Goal: Task Accomplishment & Management: Complete application form

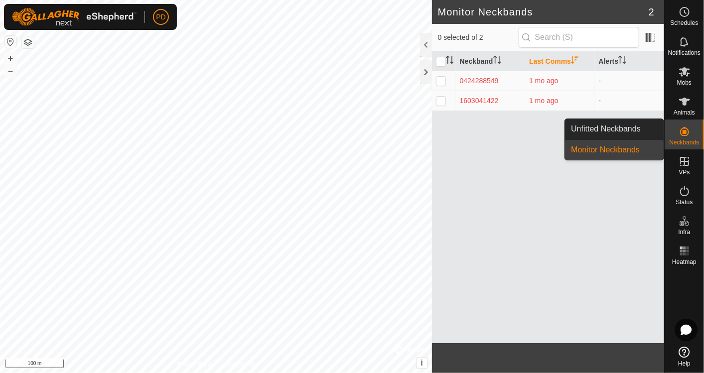
click at [615, 127] on link "Unfitted Neckbands" at bounding box center [614, 129] width 99 height 20
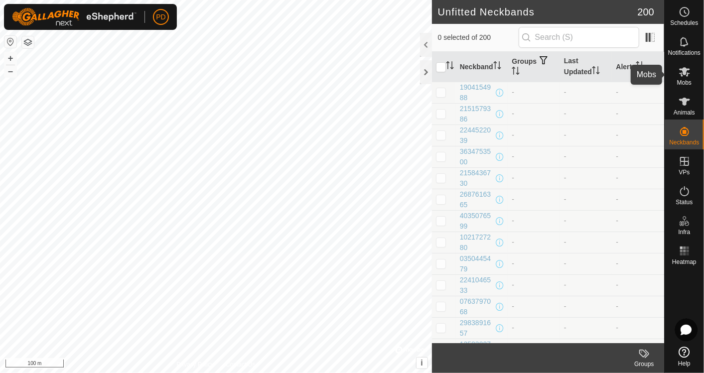
click at [685, 76] on icon at bounding box center [684, 72] width 12 height 12
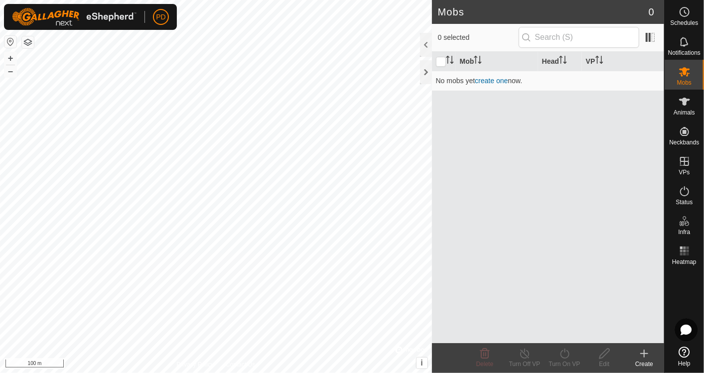
click at [647, 354] on icon at bounding box center [644, 354] width 12 height 12
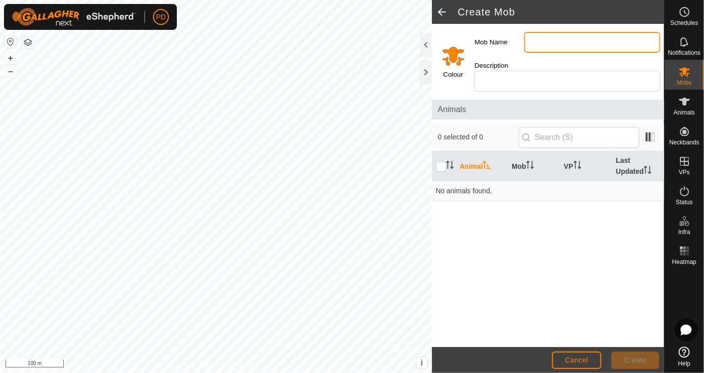
click at [527, 39] on input "Mob Name" at bounding box center [592, 42] width 136 height 21
type input "[PERSON_NAME] Cows"
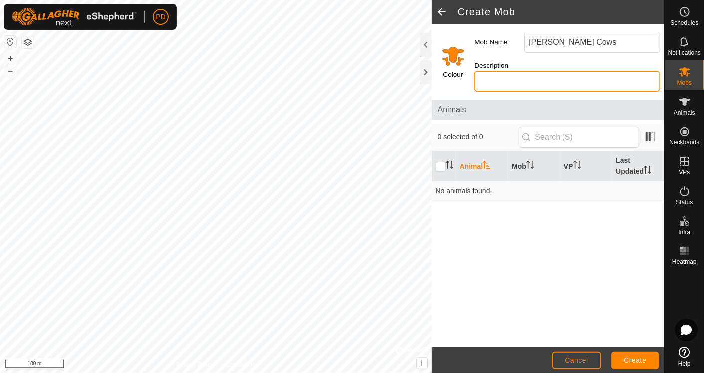
click at [490, 79] on input "Description" at bounding box center [567, 81] width 186 height 21
type input "2024 drop"
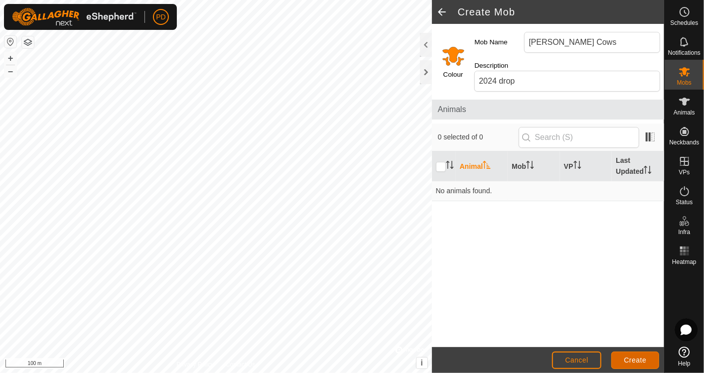
click at [629, 358] on span "Create" at bounding box center [635, 360] width 22 height 8
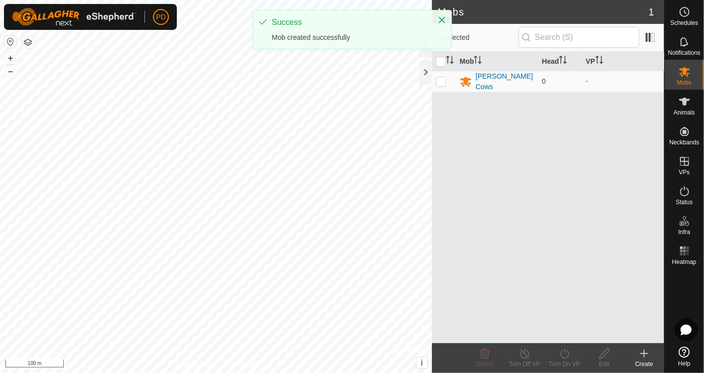
click at [640, 356] on icon at bounding box center [644, 354] width 12 height 12
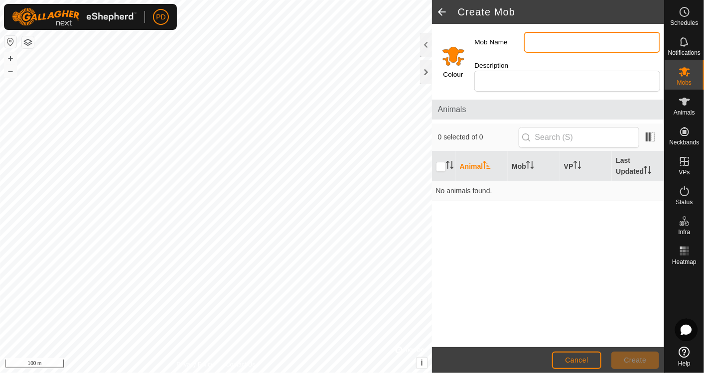
click at [538, 44] on input "Mob Name" at bounding box center [592, 42] width 136 height 21
type input "Trade Heifers"
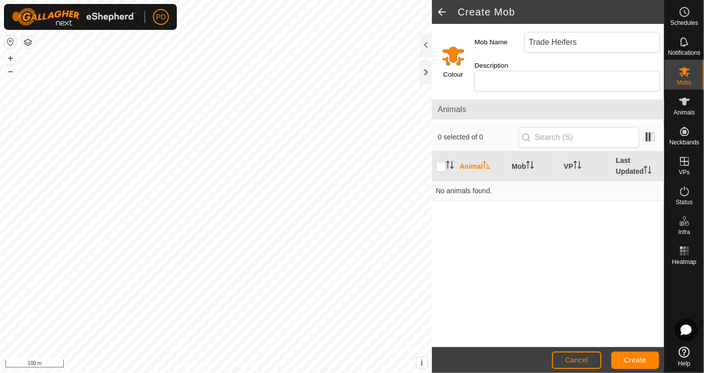
click at [451, 54] on input "Select a color" at bounding box center [453, 56] width 24 height 24
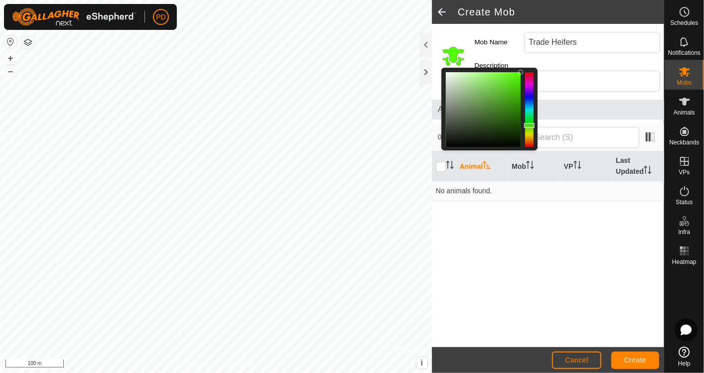
click at [528, 126] on div at bounding box center [529, 109] width 8 height 75
click at [556, 230] on div "Animal Mob VP Last Updated No animals found." at bounding box center [548, 249] width 232 height 196
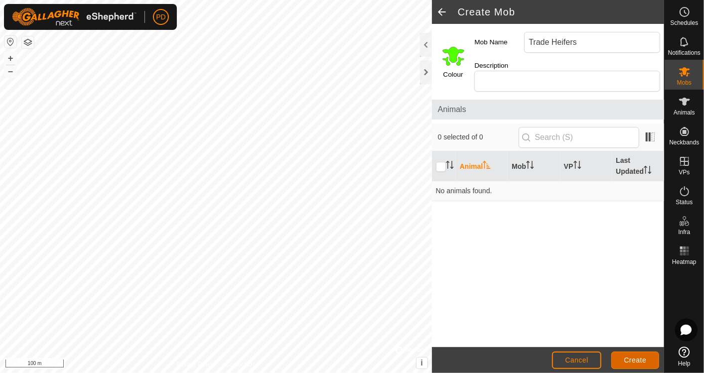
click at [632, 361] on span "Create" at bounding box center [635, 360] width 22 height 8
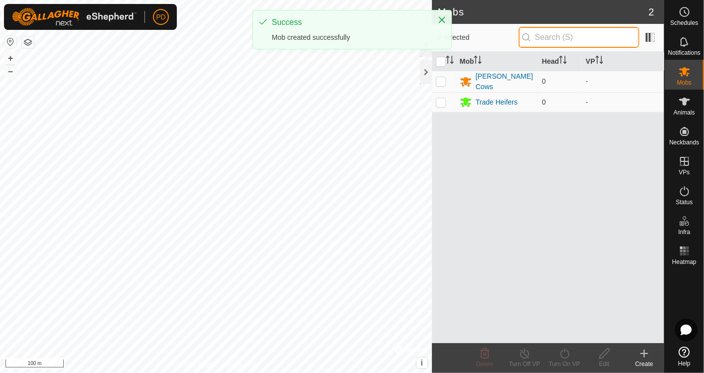
click at [548, 36] on input "text" at bounding box center [579, 37] width 121 height 21
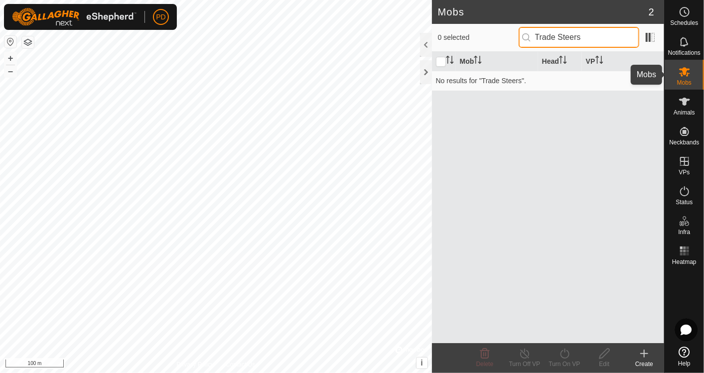
type input "Trade Steers"
click at [679, 71] on icon at bounding box center [684, 72] width 12 height 12
click at [649, 360] on div "Create" at bounding box center [644, 364] width 40 height 9
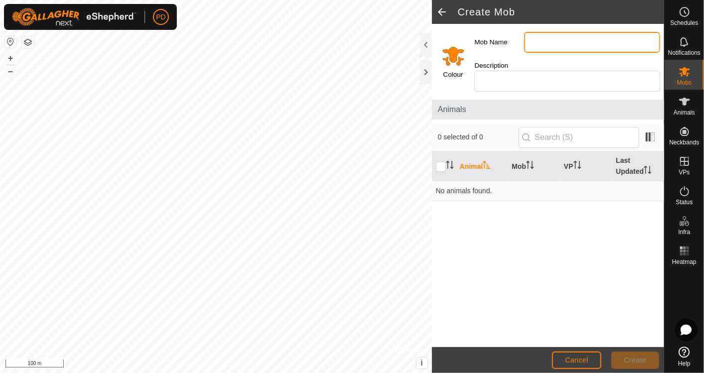
click at [538, 42] on input "Mob Name" at bounding box center [592, 42] width 136 height 21
type input "Trade Steers"
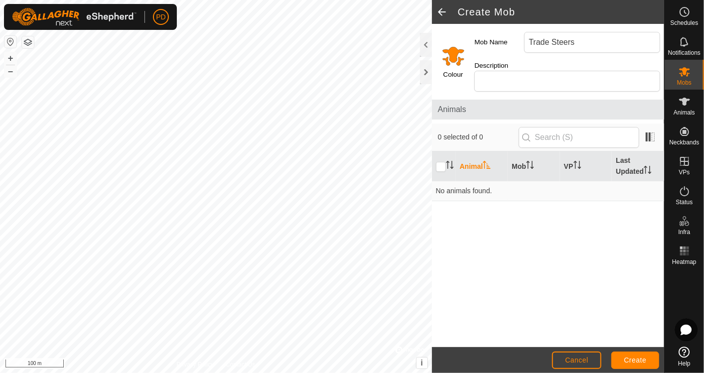
click at [456, 61] on input "Select a color" at bounding box center [453, 56] width 24 height 24
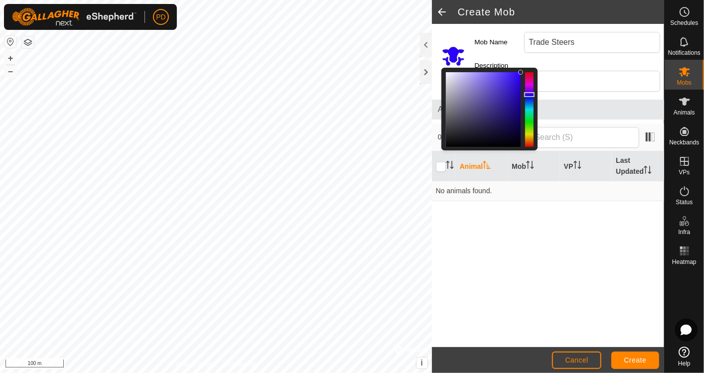
click at [527, 95] on div at bounding box center [529, 109] width 8 height 75
click at [629, 354] on button "Create" at bounding box center [635, 360] width 48 height 17
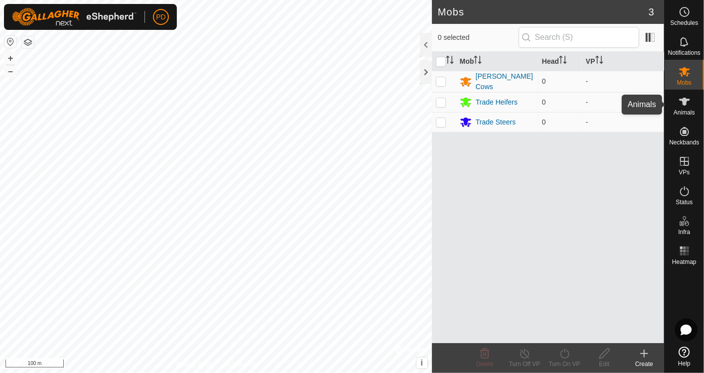
click at [686, 108] on es-animals-svg-icon at bounding box center [684, 102] width 18 height 16
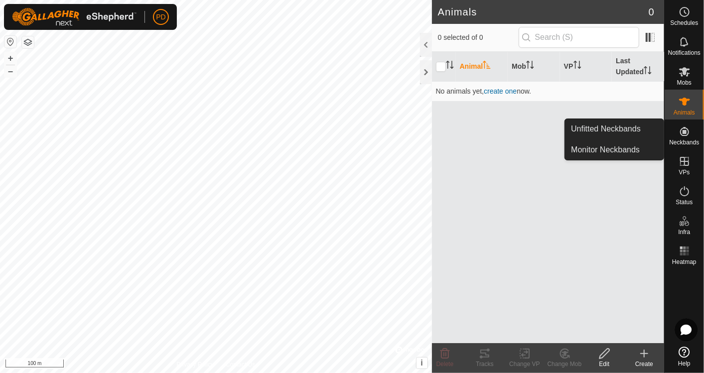
click at [688, 131] on icon at bounding box center [684, 131] width 9 height 9
drag, startPoint x: 689, startPoint y: 134, endPoint x: 603, endPoint y: 125, distance: 86.2
click at [664, 125] on es-menu-bar "Schedules Notifications Mobs Animals Neckbands VPs Status Infra Heatmap Help Un…" at bounding box center [684, 186] width 40 height 373
click at [628, 130] on link "Unfitted Neckbands" at bounding box center [614, 129] width 99 height 20
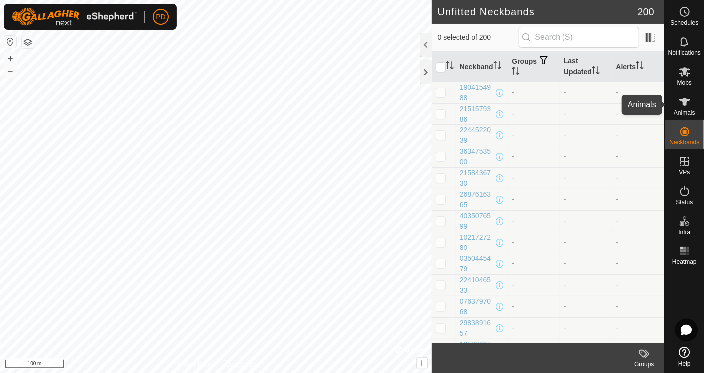
click at [684, 101] on icon at bounding box center [684, 102] width 11 height 8
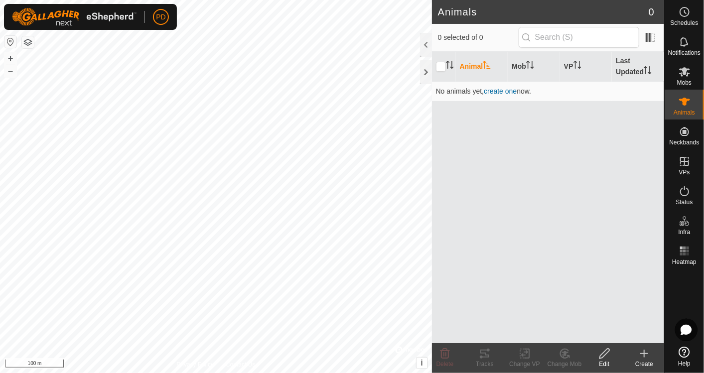
click at [645, 355] on icon at bounding box center [644, 354] width 12 height 12
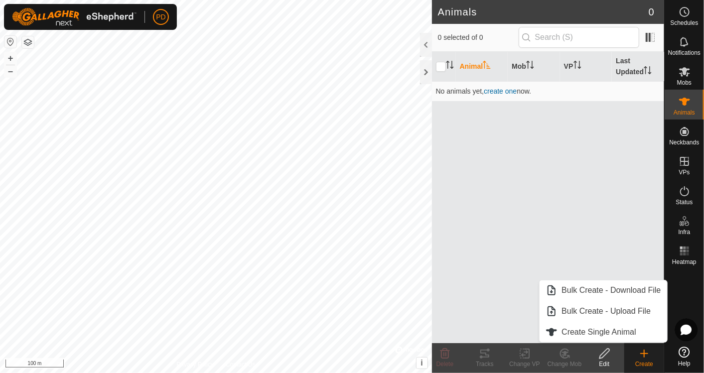
click at [637, 314] on link "Bulk Create - Upload File" at bounding box center [602, 311] width 127 height 20
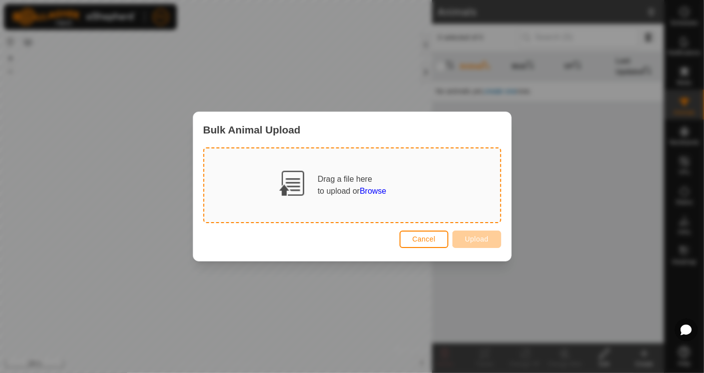
click at [374, 190] on span "Browse" at bounding box center [373, 191] width 26 height 8
click at [377, 188] on span "Browse" at bounding box center [373, 191] width 26 height 8
click at [423, 238] on span "Cancel" at bounding box center [423, 239] width 23 height 8
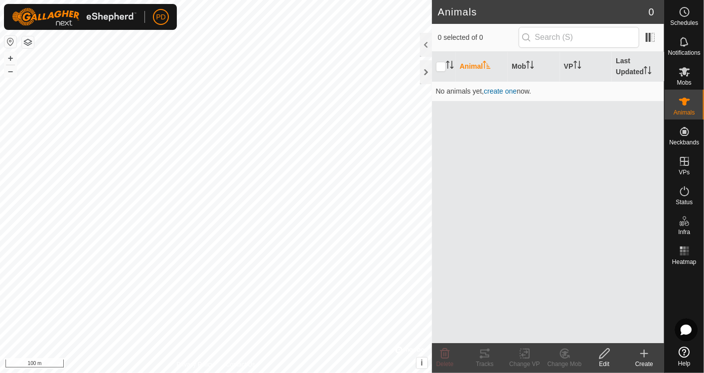
click at [639, 351] on icon at bounding box center [644, 354] width 12 height 12
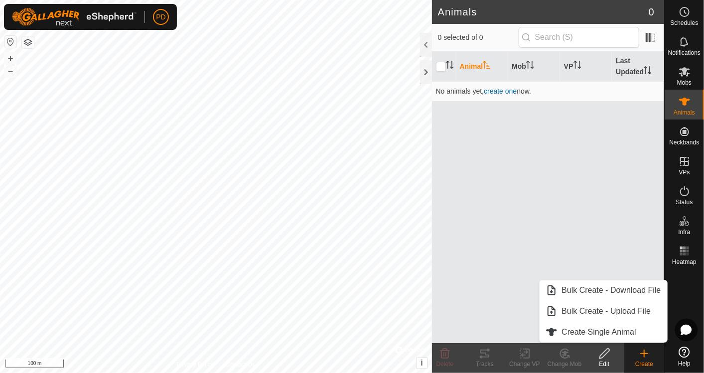
click at [608, 332] on link "Create Single Animal" at bounding box center [602, 332] width 127 height 20
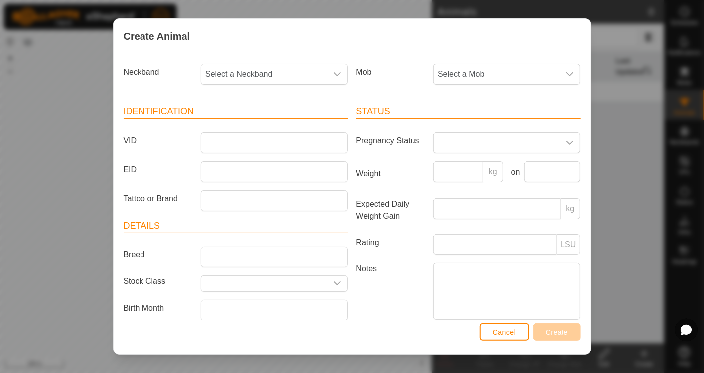
click at [336, 77] on icon "dropdown trigger" at bounding box center [337, 74] width 8 height 8
click at [371, 307] on label "Notes" at bounding box center [391, 291] width 78 height 56
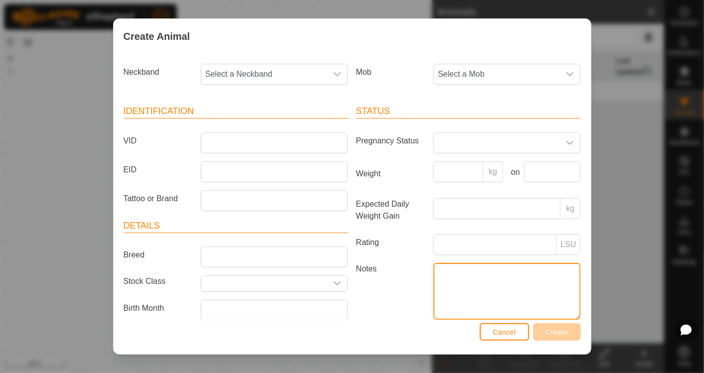
click at [433, 307] on textarea "Notes" at bounding box center [506, 291] width 147 height 57
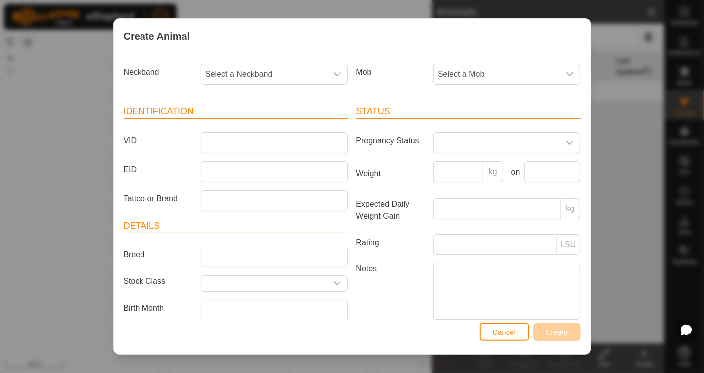
click at [333, 280] on icon "dropdown trigger" at bounding box center [337, 283] width 8 height 8
click at [384, 284] on label "Notes" at bounding box center [391, 291] width 78 height 56
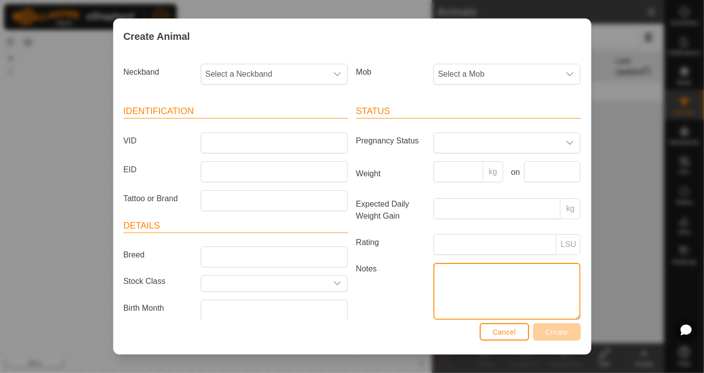
click at [433, 284] on textarea "Notes" at bounding box center [506, 291] width 147 height 57
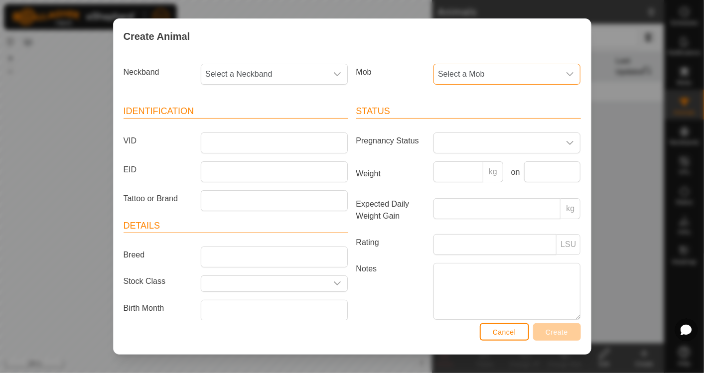
click at [472, 70] on span "Select a Mob" at bounding box center [497, 74] width 126 height 20
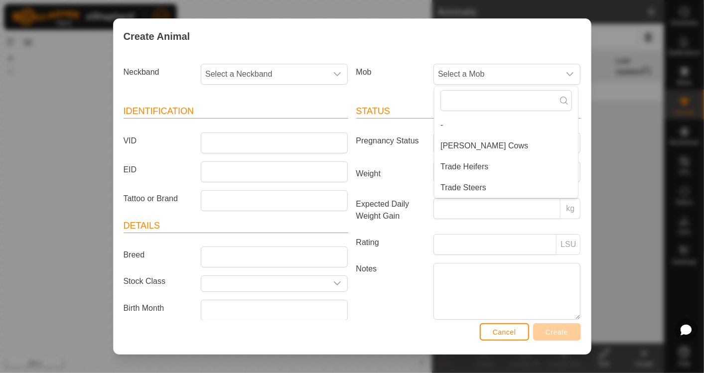
click at [402, 50] on div "Create Animal" at bounding box center [352, 36] width 477 height 35
click at [501, 329] on span "Cancel" at bounding box center [504, 332] width 23 height 8
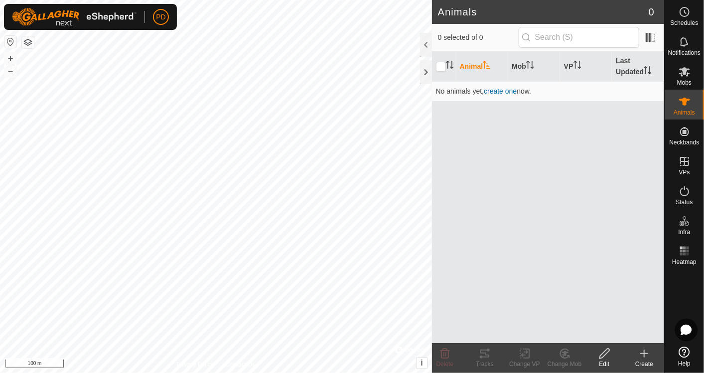
click at [529, 243] on div "Animal Mob VP Last Updated No animals yet, create one now." at bounding box center [548, 197] width 232 height 291
